Goal: Information Seeking & Learning: Learn about a topic

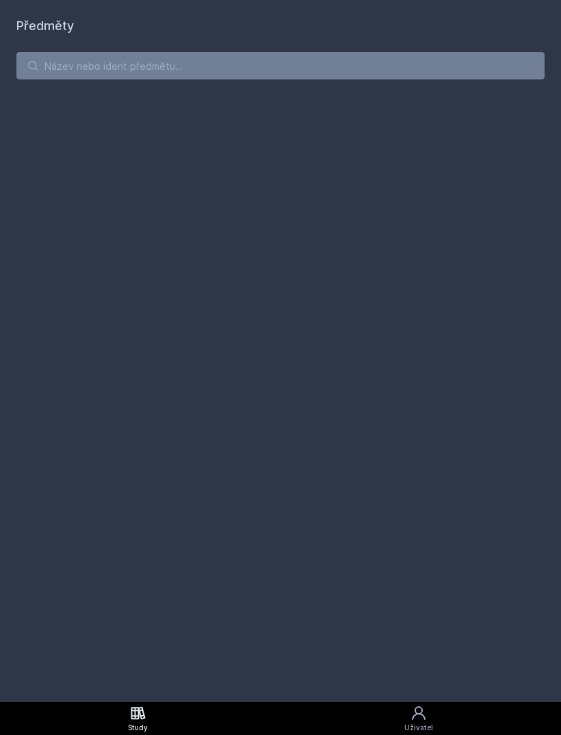
scroll to position [44, 0]
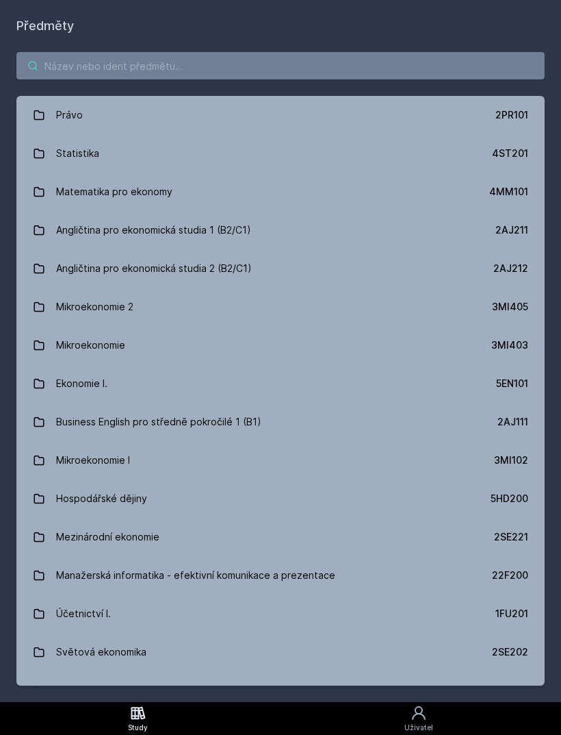
click at [73, 52] on input "search" at bounding box center [280, 65] width 529 height 27
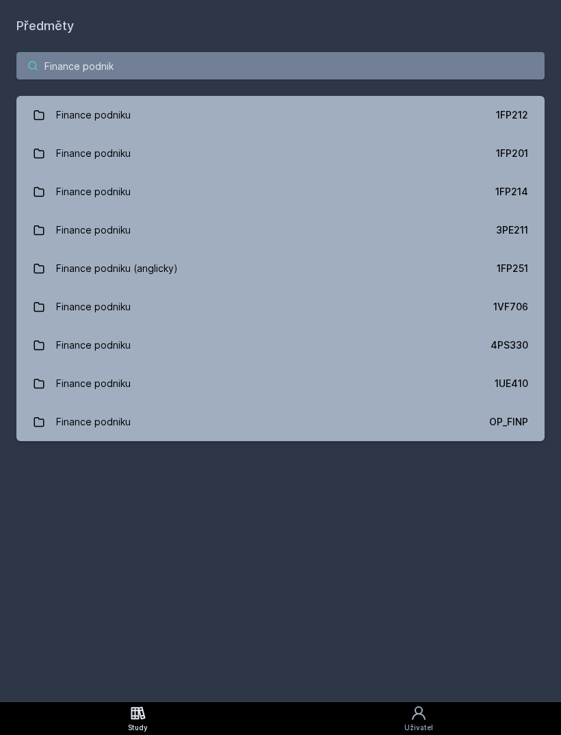
type input "Finance podniku"
click at [81, 101] on div "Finance podniku" at bounding box center [93, 114] width 75 height 27
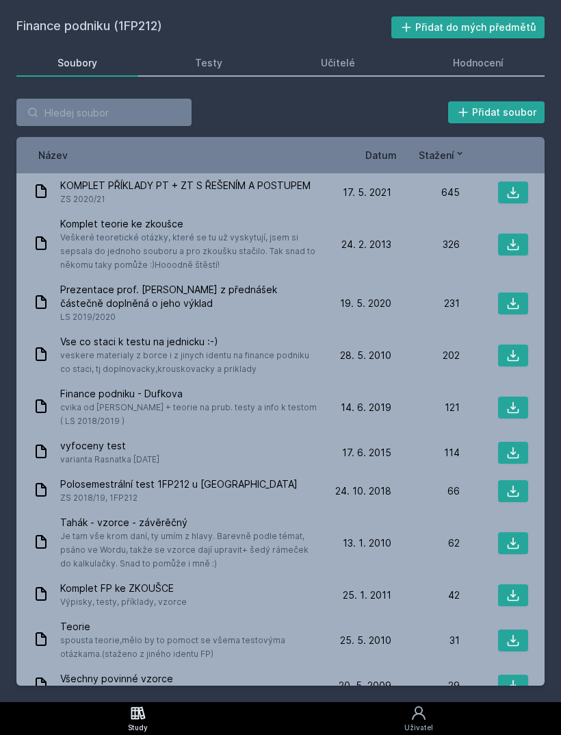
click at [71, 217] on span "Komplet teorie ke zkoušce" at bounding box center [188, 224] width 257 height 14
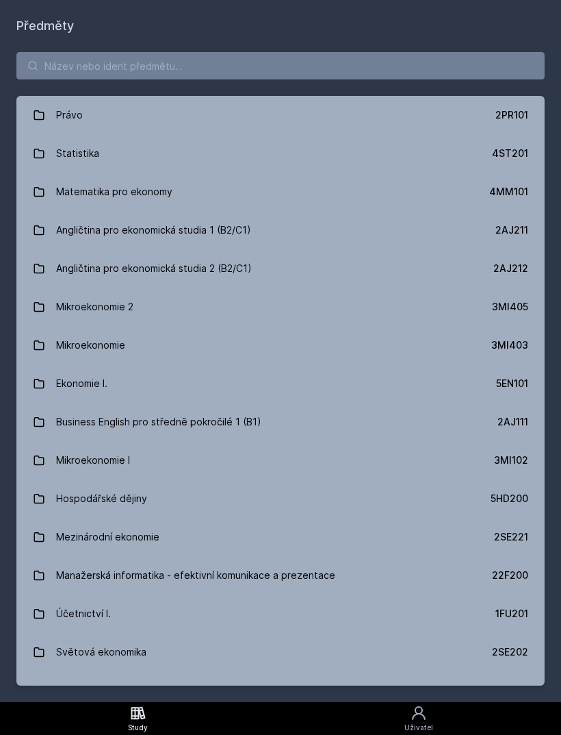
scroll to position [-1, 0]
click at [41, 52] on input "search" at bounding box center [280, 65] width 529 height 27
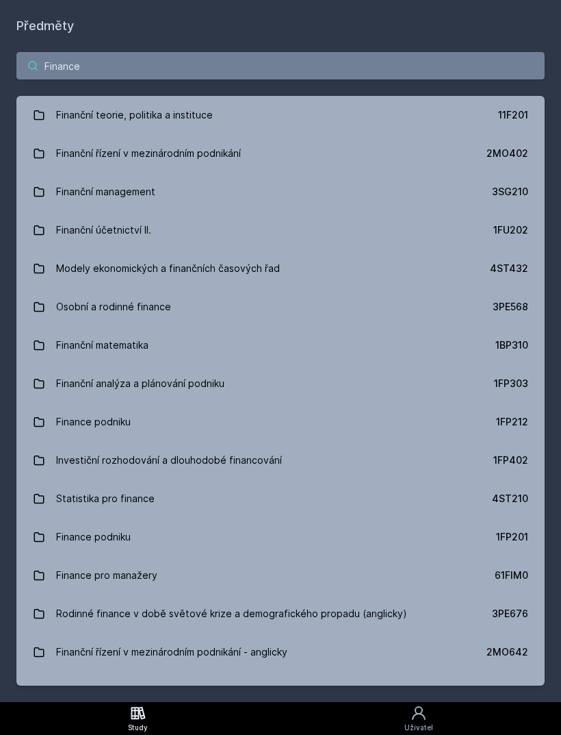
type input "Finance"
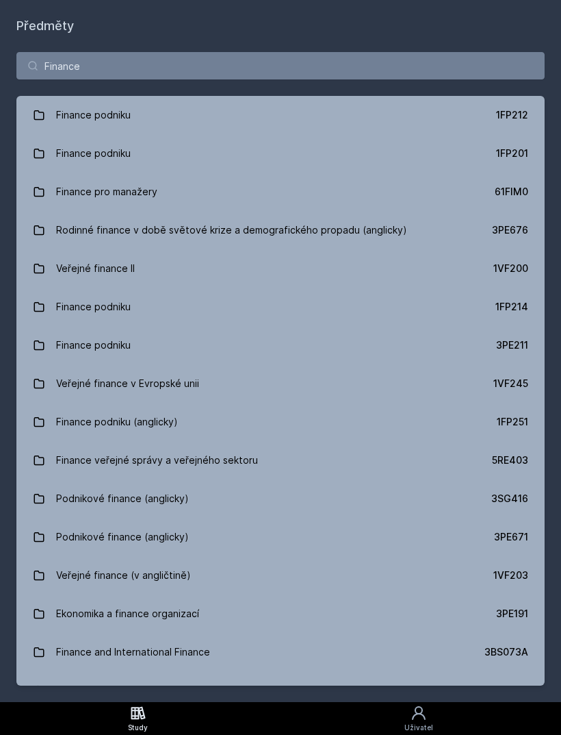
click at [524, 300] on div "1FP214" at bounding box center [512, 307] width 33 height 14
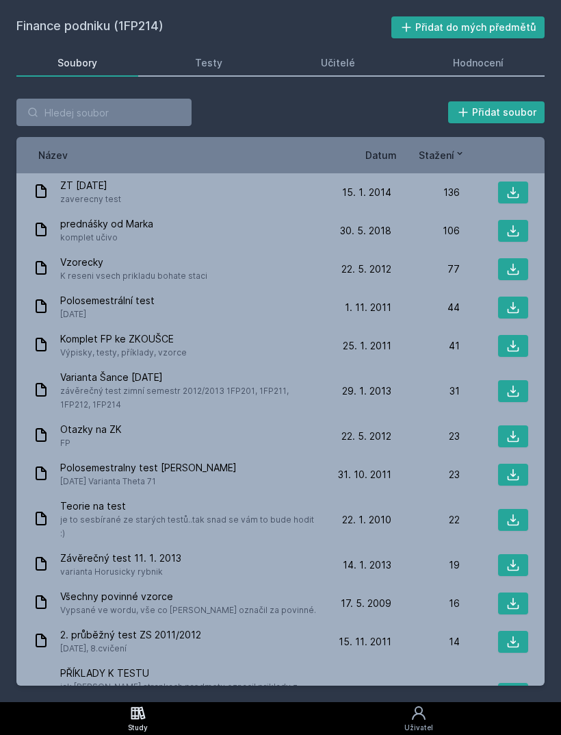
click at [508, 335] on button at bounding box center [513, 346] width 30 height 22
click at [368, 99] on div "Přidat soubor" at bounding box center [280, 112] width 529 height 27
